Goal: Information Seeking & Learning: Learn about a topic

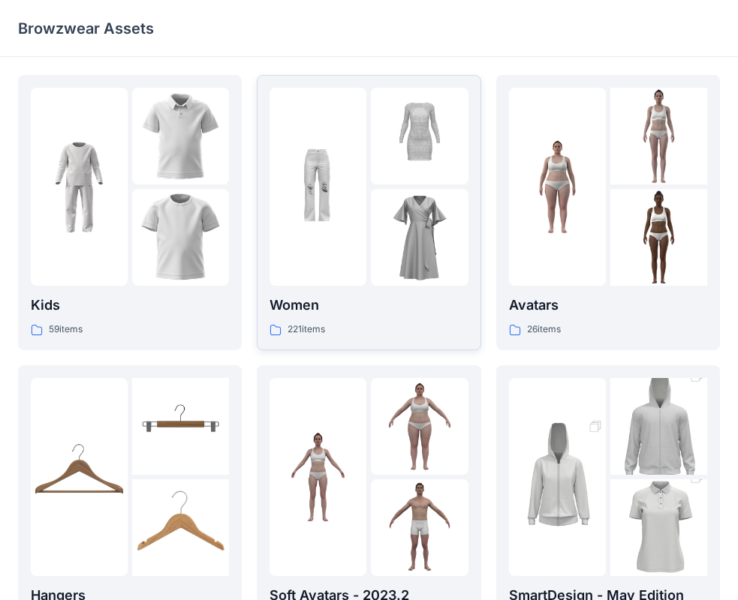
click at [407, 240] on img at bounding box center [419, 237] width 97 height 97
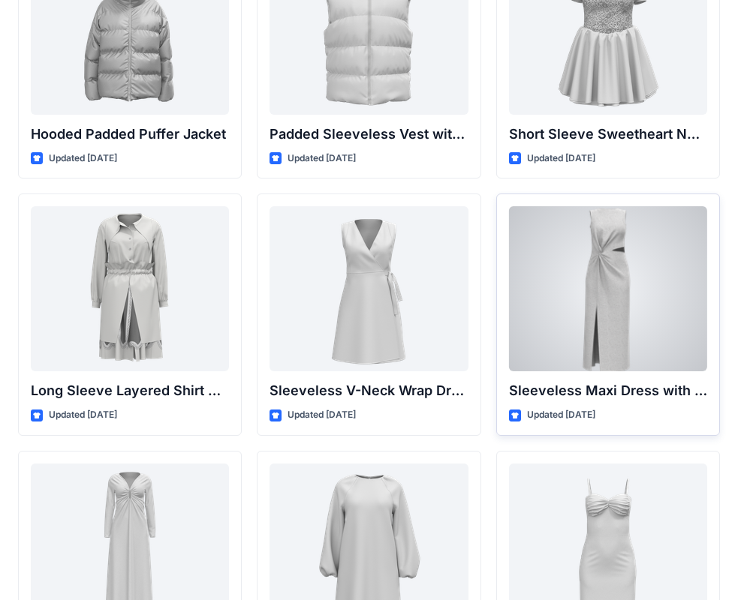
scroll to position [1963, 0]
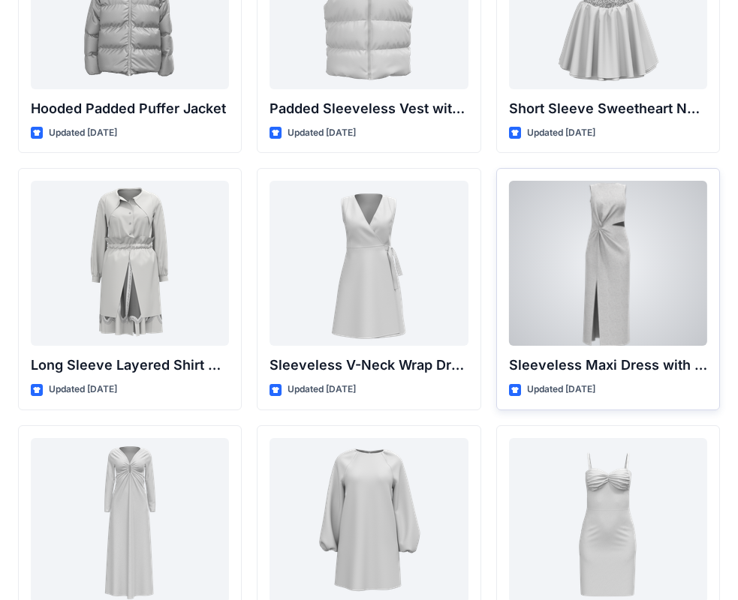
click at [620, 293] on div at bounding box center [608, 263] width 198 height 165
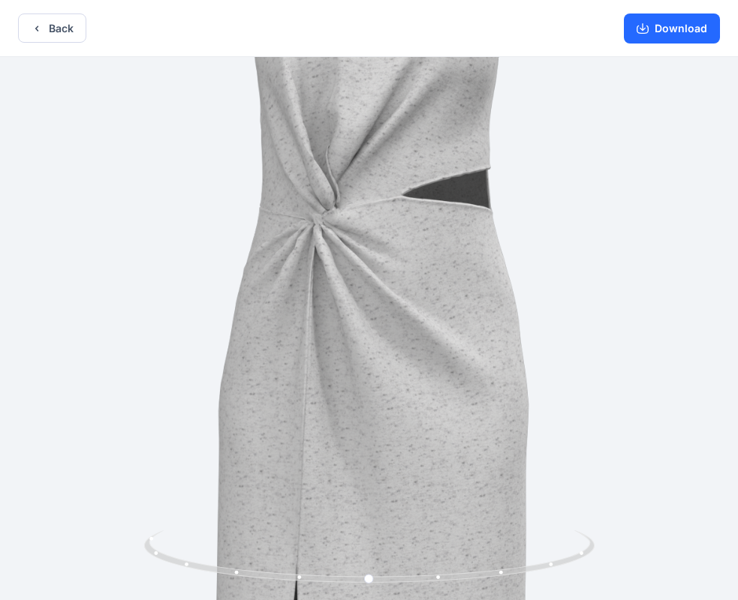
drag, startPoint x: 360, startPoint y: 144, endPoint x: 372, endPoint y: 224, distance: 80.4
click at [368, 274] on img at bounding box center [375, 461] width 1263 height 1263
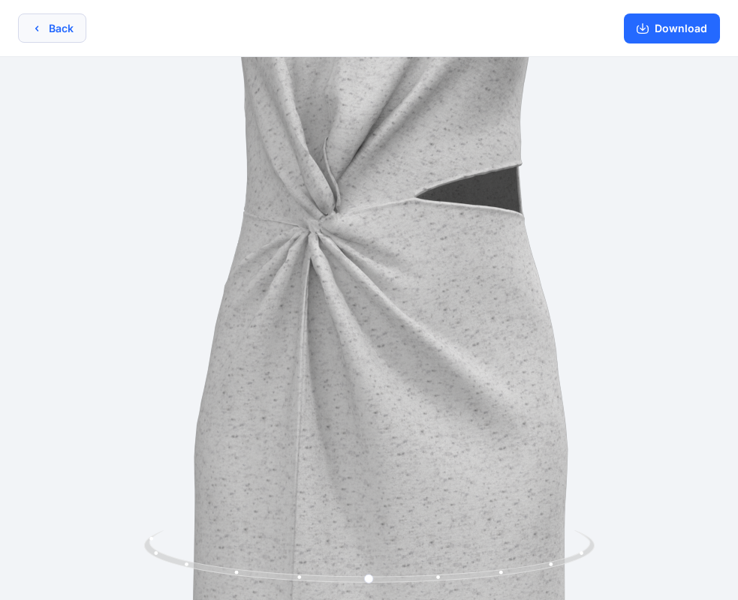
click at [75, 30] on button "Back" at bounding box center [52, 28] width 68 height 29
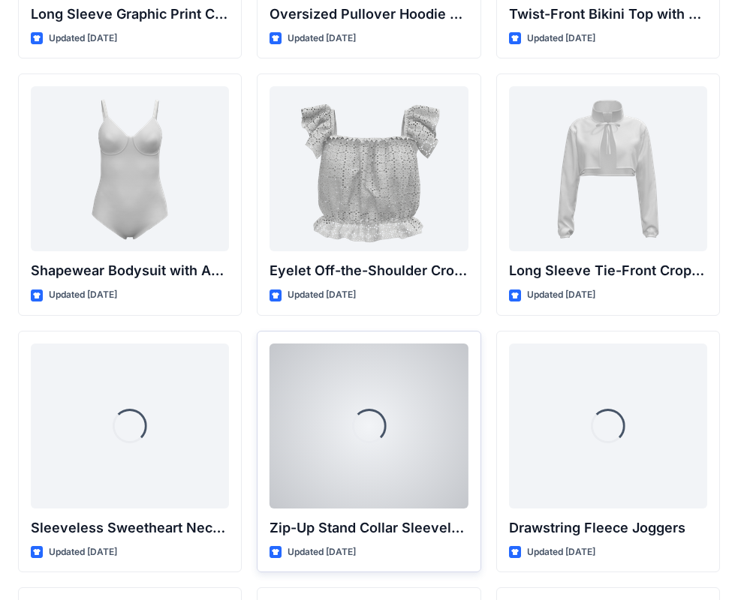
scroll to position [4973, 0]
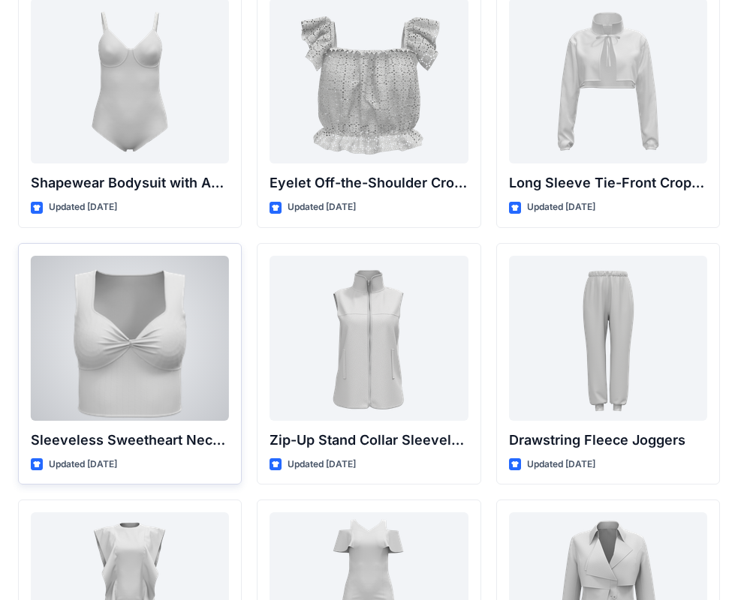
click at [155, 361] on div at bounding box center [130, 338] width 198 height 165
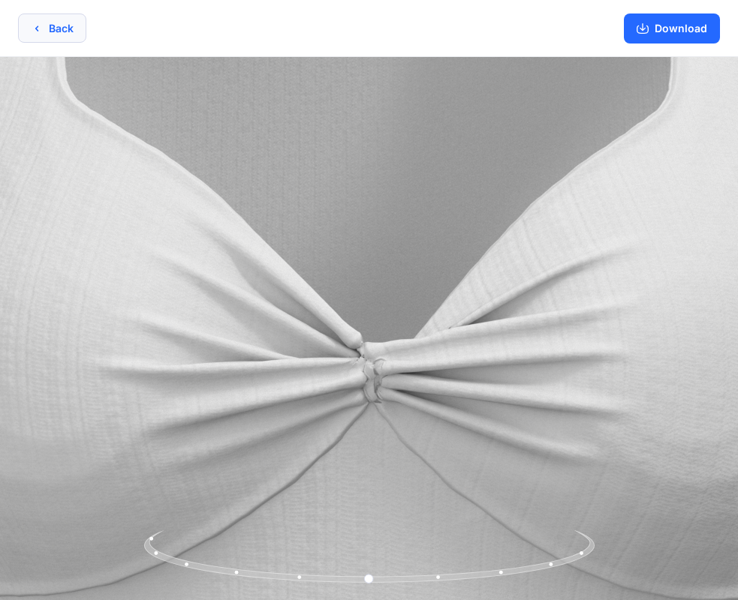
click at [45, 29] on button "Back" at bounding box center [52, 28] width 68 height 29
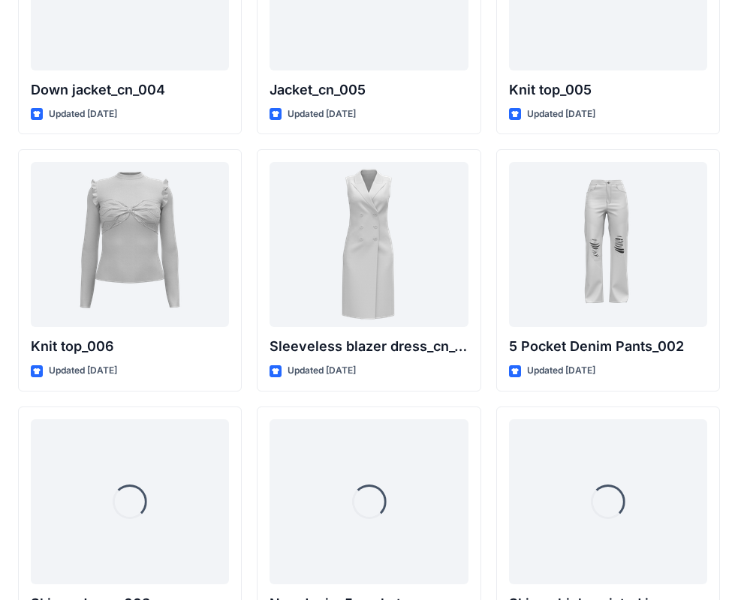
scroll to position [9964, 0]
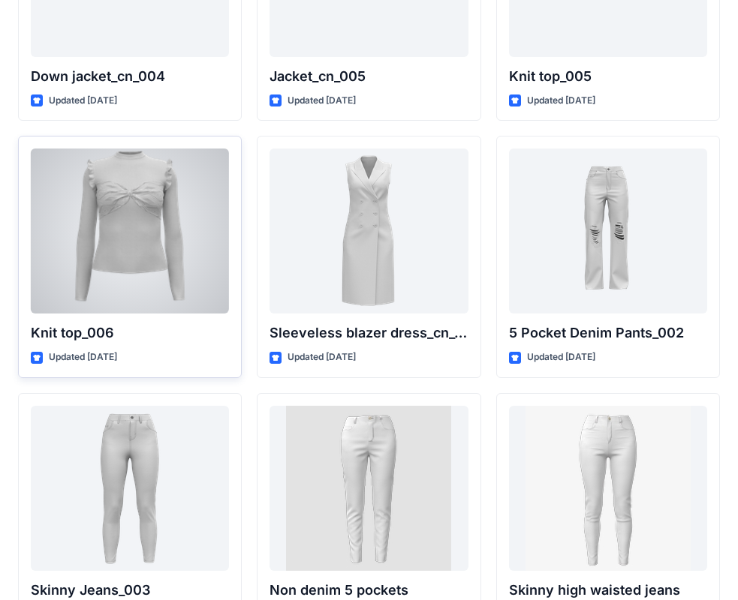
click at [159, 258] on div at bounding box center [130, 231] width 198 height 165
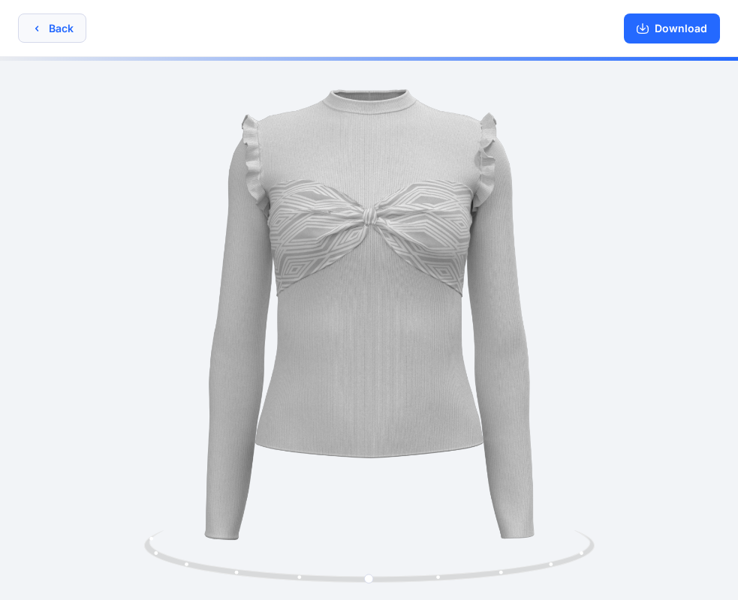
click at [53, 33] on button "Back" at bounding box center [52, 28] width 68 height 29
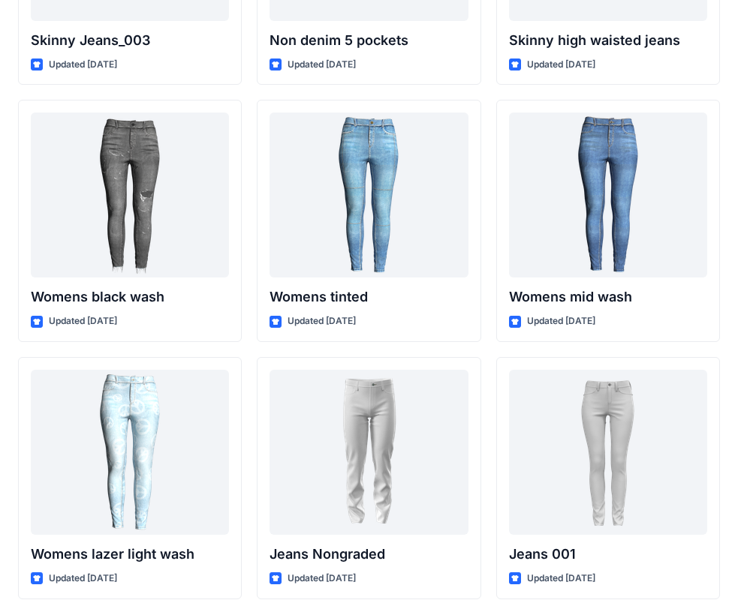
scroll to position [10467, 0]
